Goal: Task Accomplishment & Management: Use online tool/utility

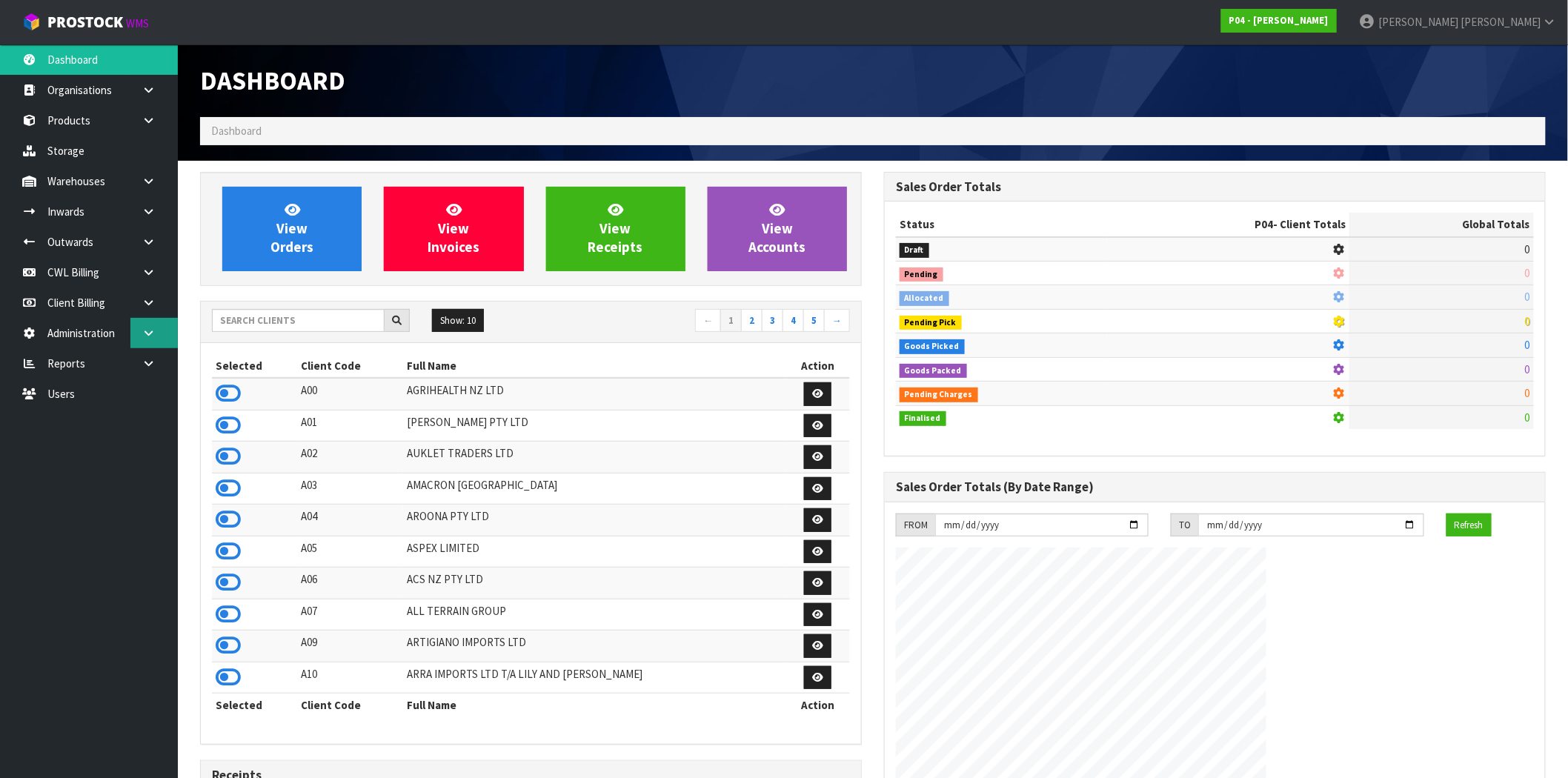
click at [142, 332] on icon at bounding box center [148, 333] width 14 height 11
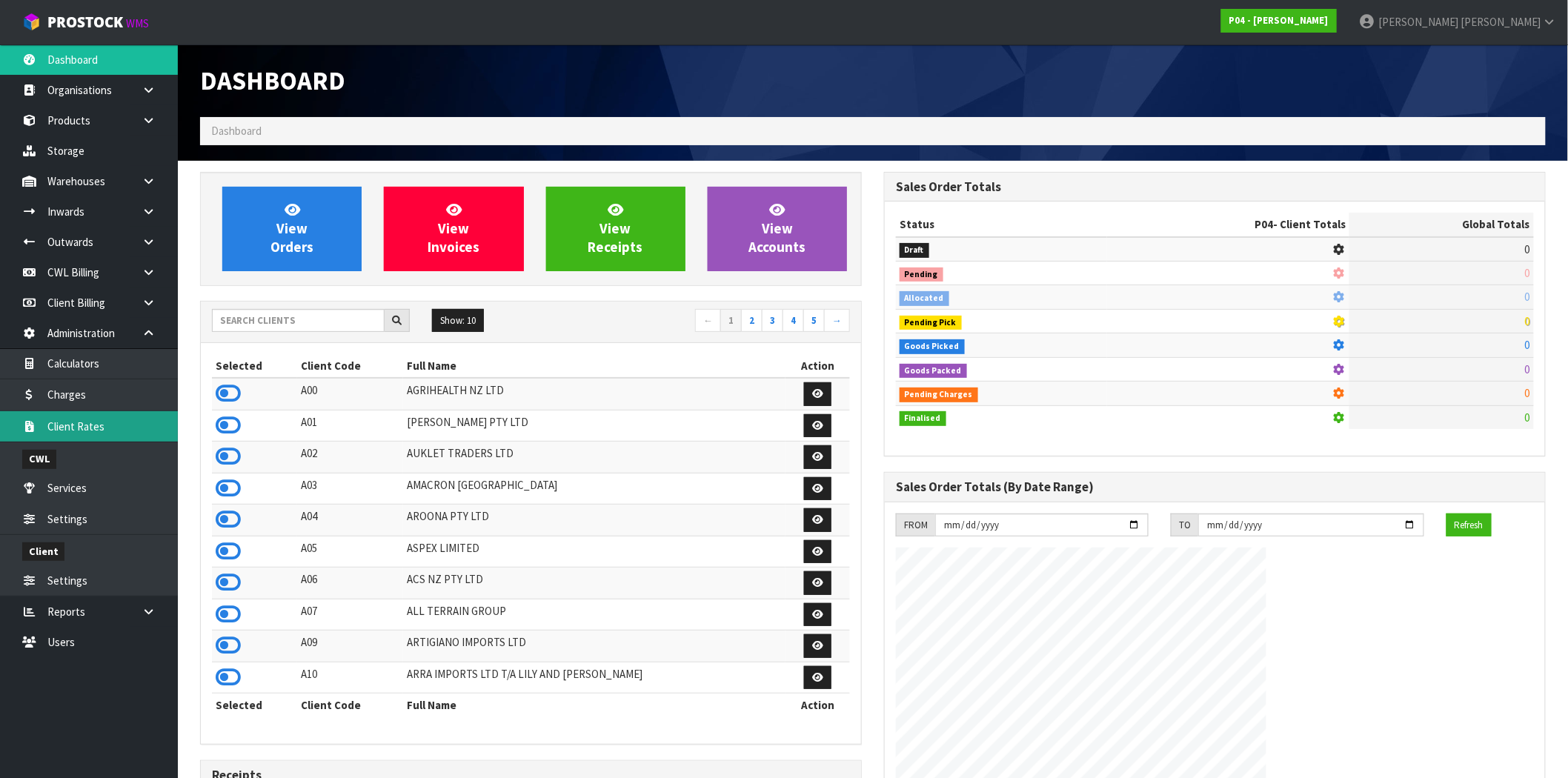
click at [111, 431] on link "Client Rates" at bounding box center [89, 426] width 178 height 31
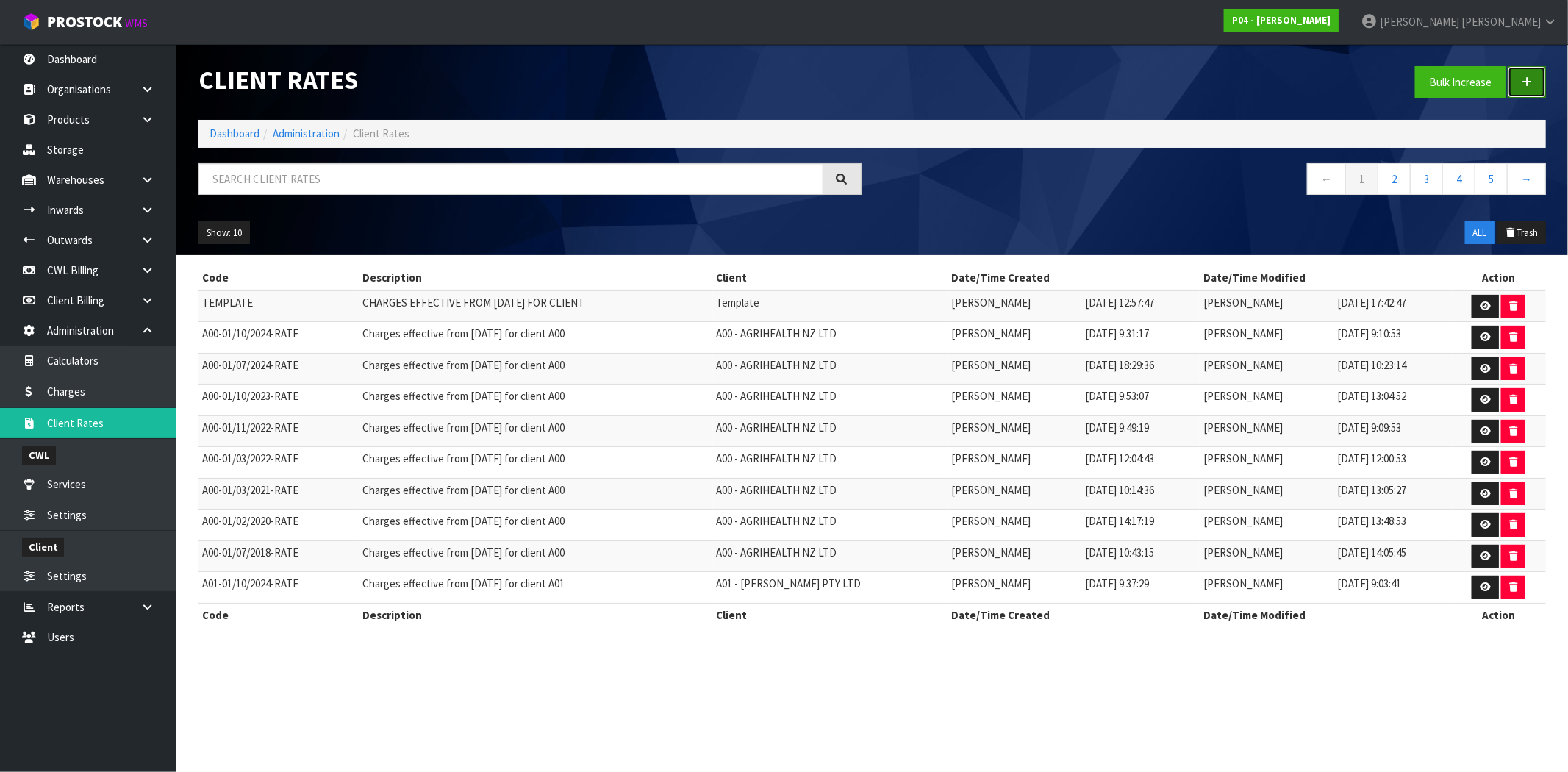
click at [1542, 82] on link at bounding box center [1527, 82] width 38 height 32
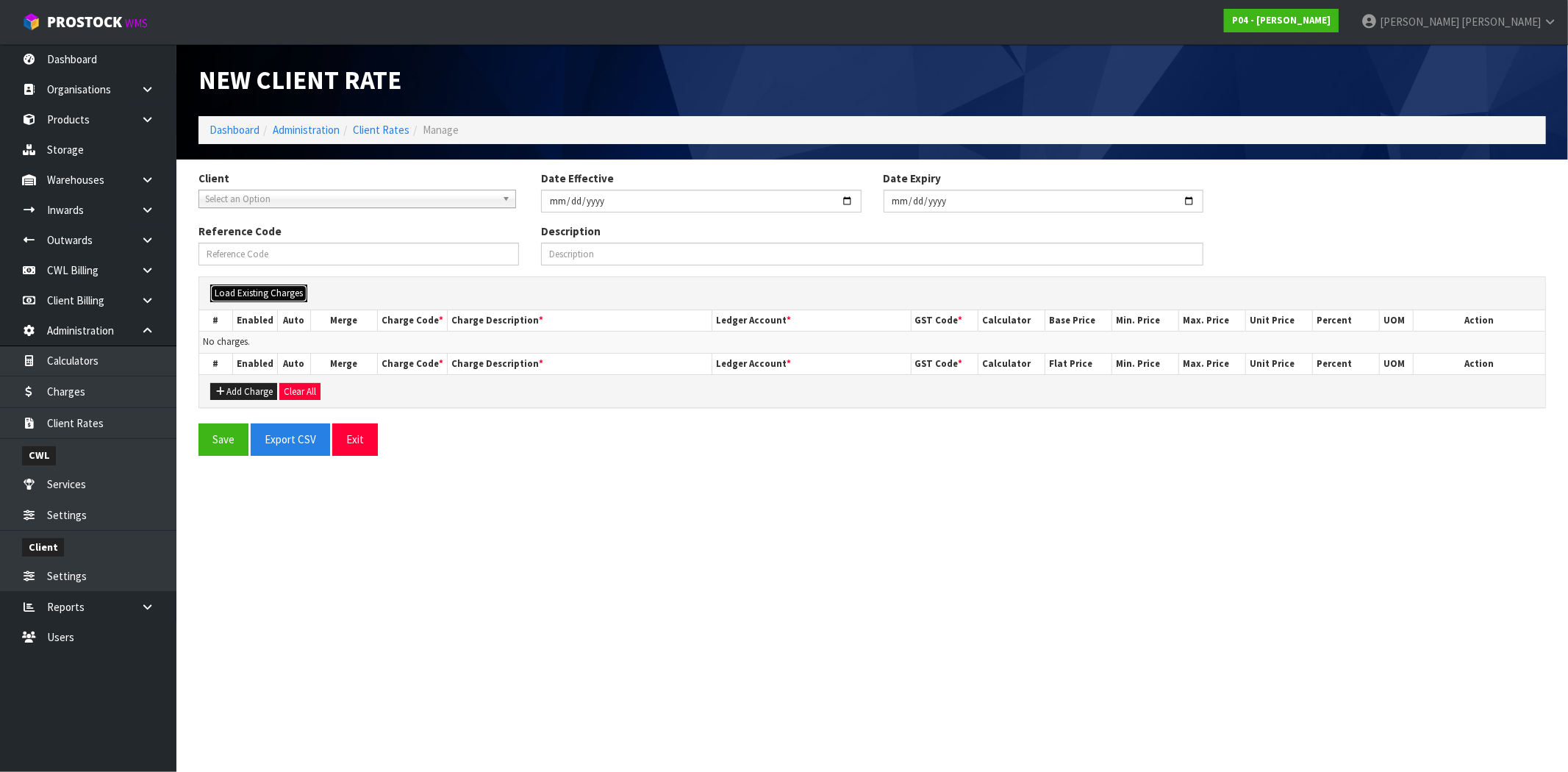
click at [278, 295] on button "Load Existing Charges" at bounding box center [258, 293] width 97 height 18
click at [278, 295] on span "Select an Option" at bounding box center [361, 294] width 288 height 18
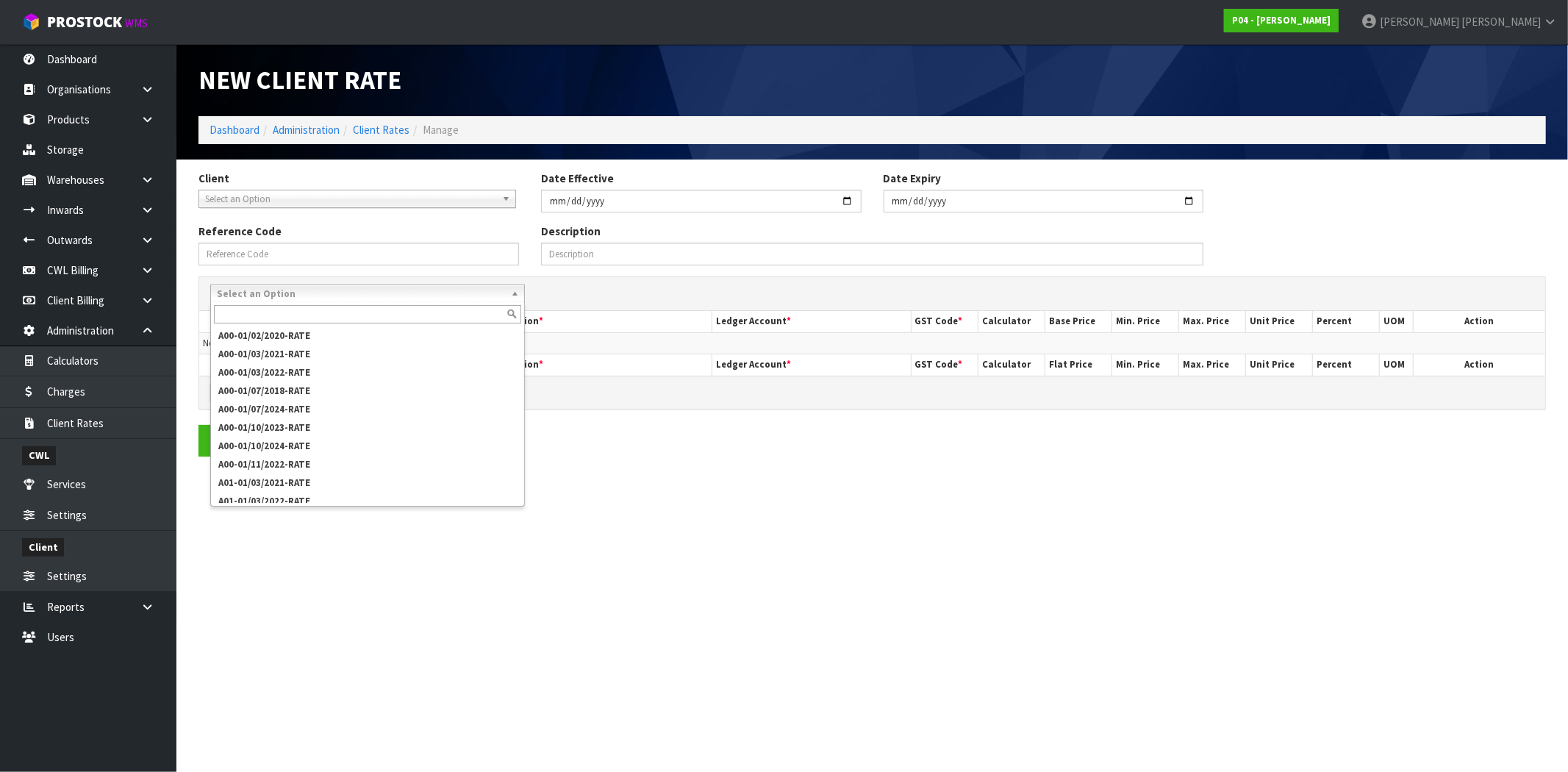
click at [787, 458] on section "Client A00 - AGRIHEALTH NZ LTD A01 - [PERSON_NAME] PTY LTD A02 - AUKLET TRADERS…" at bounding box center [872, 314] width 1391 height 309
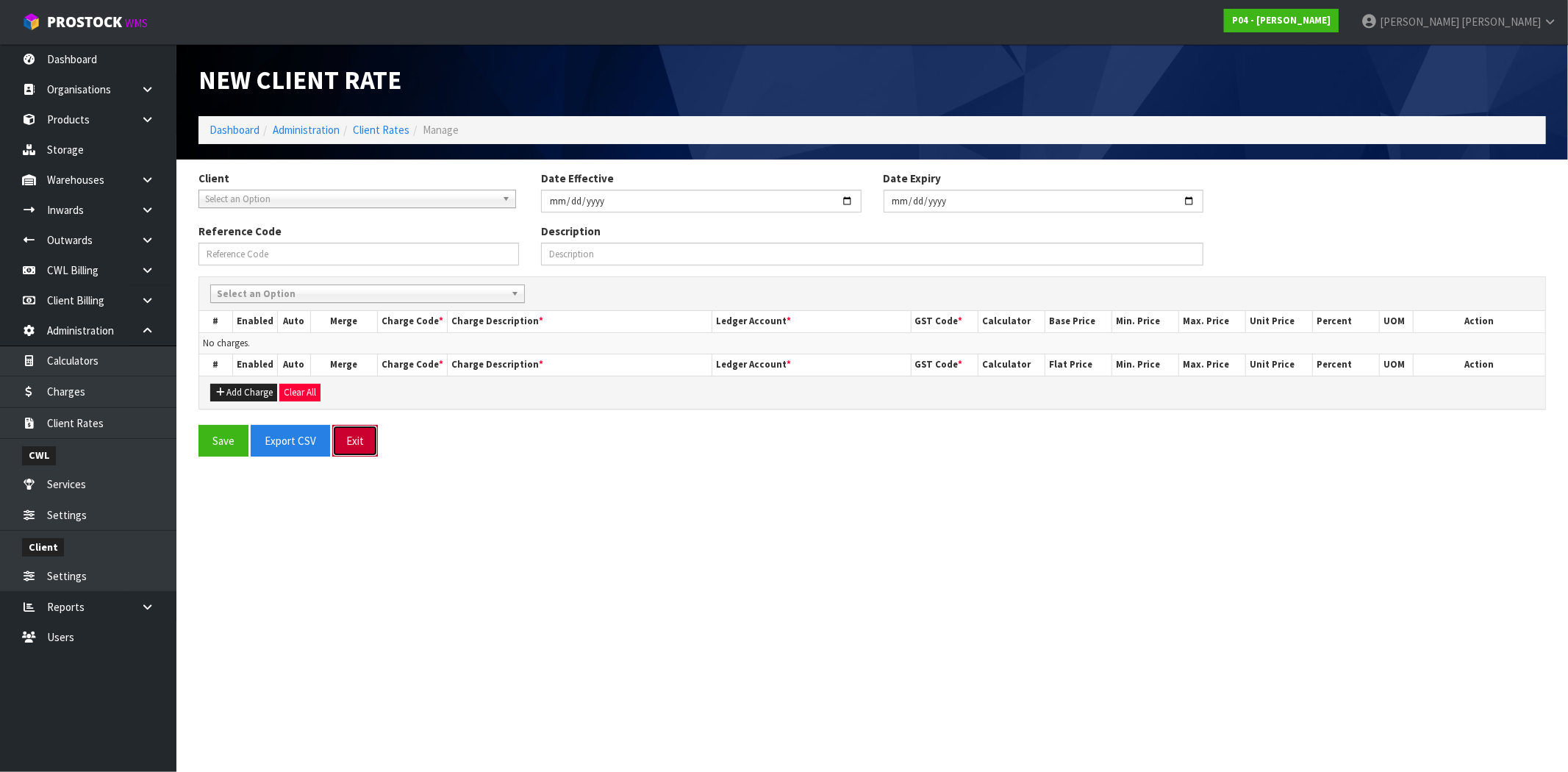
click at [356, 434] on button "Exit" at bounding box center [355, 440] width 46 height 32
